Goal: Task Accomplishment & Management: Manage account settings

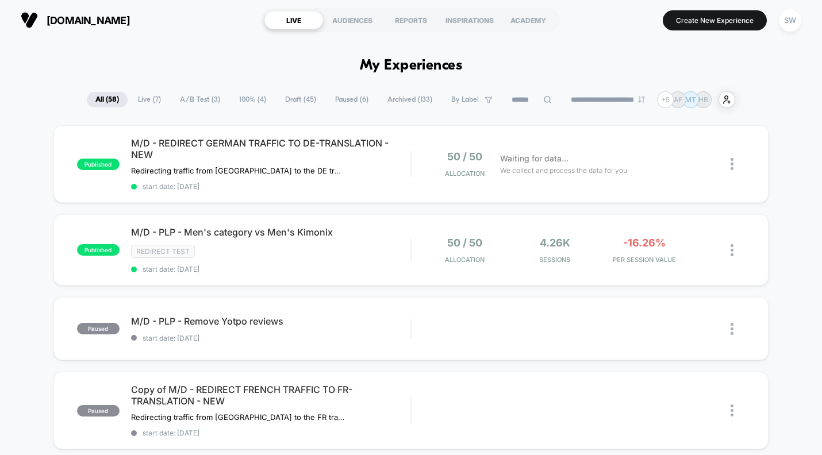
click at [203, 97] on span "A/B Test ( 3 )" at bounding box center [199, 100] width 57 height 16
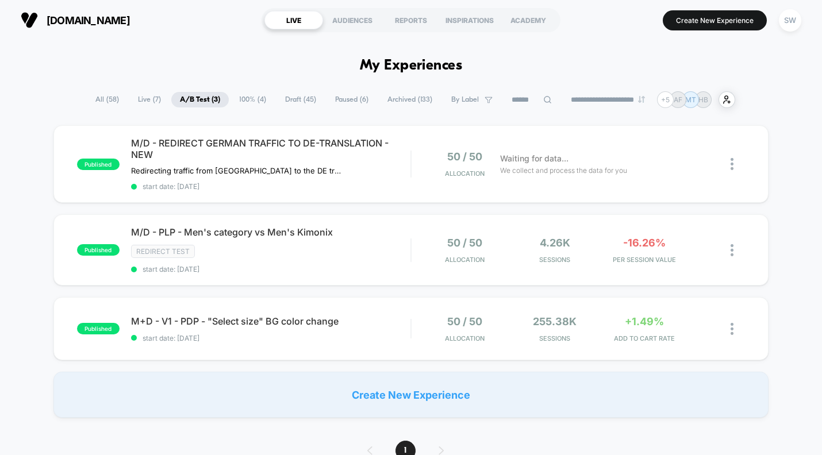
click at [244, 101] on span "100% ( 4 )" at bounding box center [252, 100] width 44 height 16
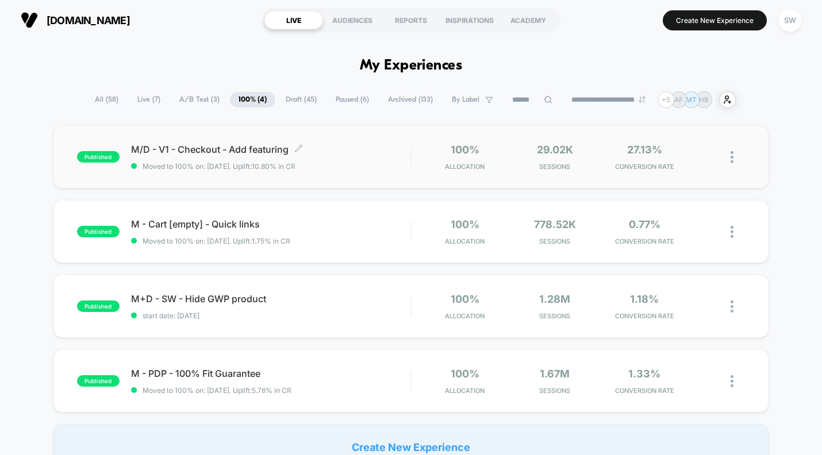
click at [379, 160] on div "M/D - V1 - Checkout - Add featuring Click to edit experience details Click to e…" at bounding box center [270, 157] width 279 height 27
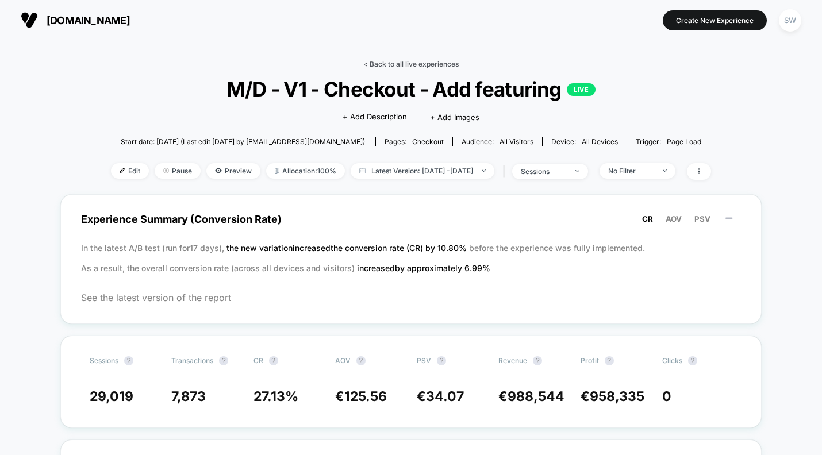
click at [376, 61] on link "< Back to all live experiences" at bounding box center [410, 64] width 95 height 9
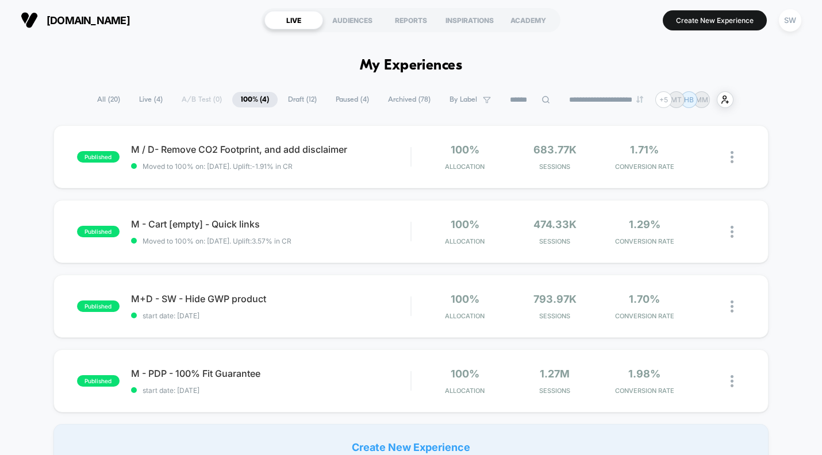
click at [346, 99] on span "Paused ( 4 )" at bounding box center [352, 100] width 51 height 16
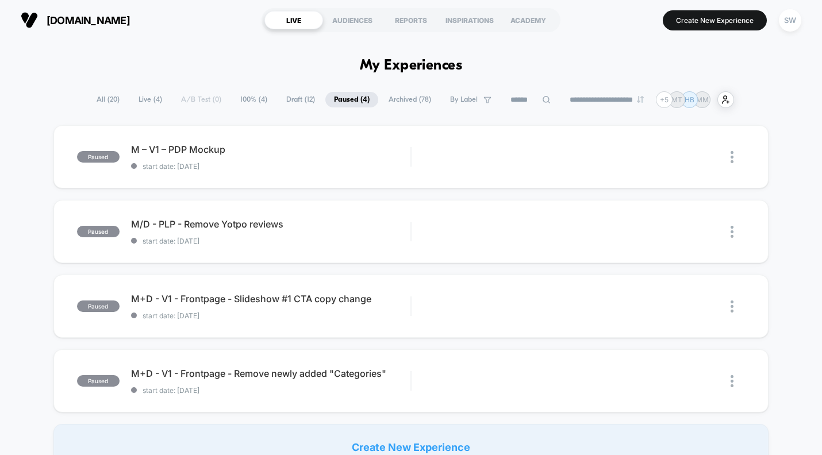
click at [402, 96] on span "Archived ( 78 )" at bounding box center [410, 100] width 60 height 16
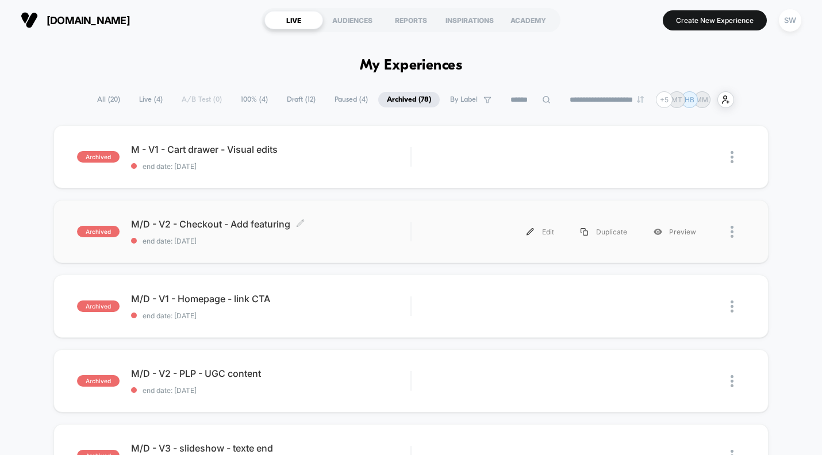
click at [356, 237] on span "end date: 23/08/2025" at bounding box center [270, 241] width 279 height 9
